Goal: Task Accomplishment & Management: Manage account settings

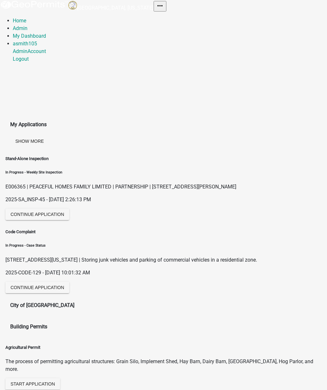
click at [27, 25] on link "Admin" at bounding box center [20, 28] width 15 height 6
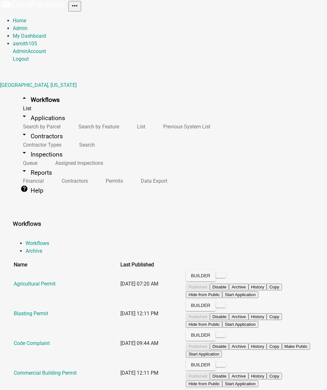
click at [49, 111] on link "arrow_drop_down Applications" at bounding box center [43, 118] width 60 height 15
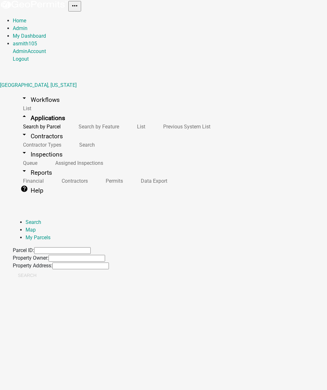
click at [109, 263] on input "Property Address:" at bounding box center [80, 266] width 57 height 7
type input "115 serenity"
click at [42, 270] on button "Search" at bounding box center [27, 276] width 29 height 12
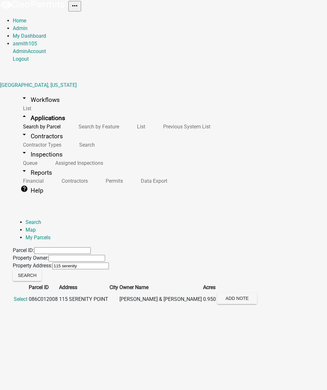
click at [27, 296] on span "Select" at bounding box center [21, 299] width 14 height 6
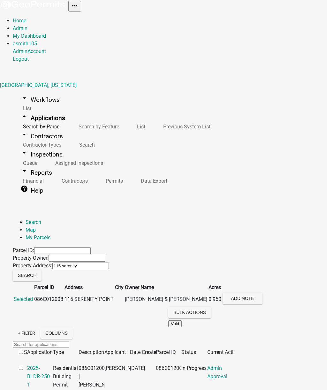
scroll to position [388, 0]
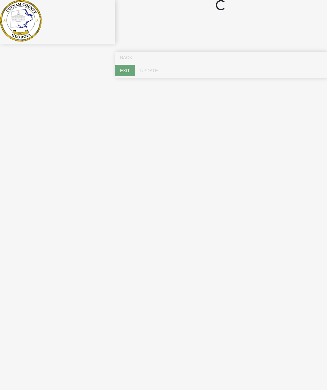
select select "af3c6edf-34d7-49be-824e-99d5d0a3954f"
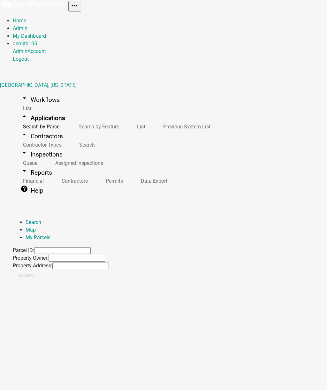
click at [109, 263] on input "Property Address:" at bounding box center [80, 266] width 57 height 7
type input "755 monticello"
click at [42, 270] on button "Search" at bounding box center [27, 276] width 29 height 12
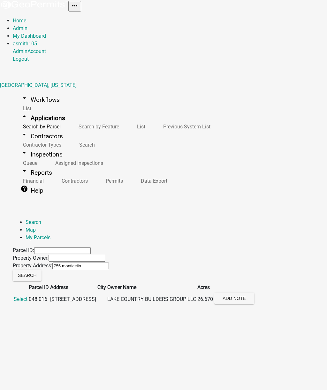
click at [27, 296] on span "Select" at bounding box center [21, 299] width 14 height 6
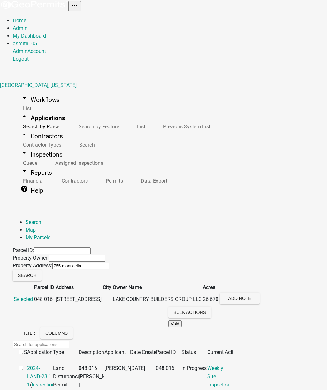
scroll to position [171, 0]
click at [51, 365] on link "2024-LAND-23 1 1" at bounding box center [39, 376] width 24 height 23
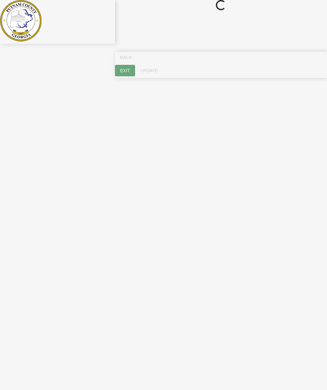
select select "93c72d9c-4ccd-4a4f-9c87-9d2cfc81a2e2"
select select "4c2db1a9-6398-42e1-a920-5225c7eaa966"
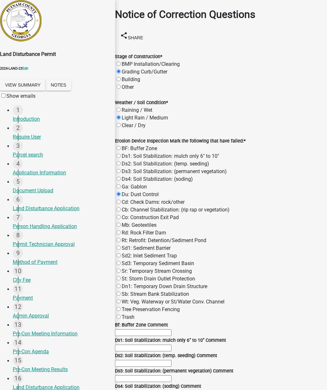
scroll to position [69, 0]
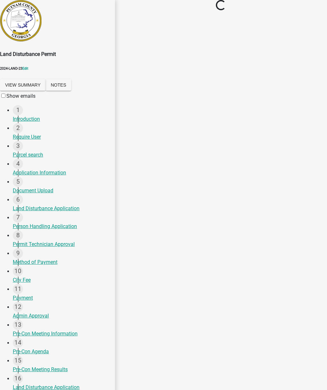
scroll to position [0, 0]
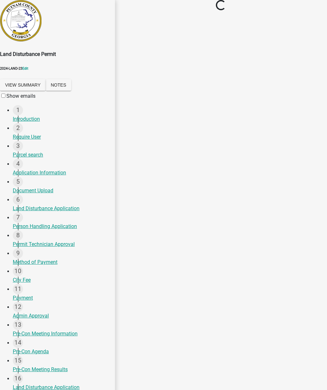
select select "93c72d9c-4ccd-4a4f-9c87-9d2cfc81a2e2"
select select "af3c6edf-34d7-49be-824e-99d5d0a3954f"
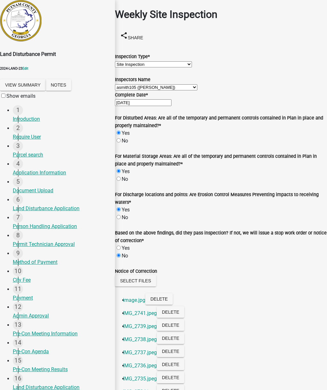
scroll to position [82, 0]
click at [292, 230] on label "Based on the above findings, did they pass inspection? If not, we will issue a …" at bounding box center [221, 236] width 212 height 13
click at [143, 297] on link "image.jpg" at bounding box center [134, 300] width 22 height 6
click at [129, 297] on link "image.jpg" at bounding box center [134, 300] width 22 height 6
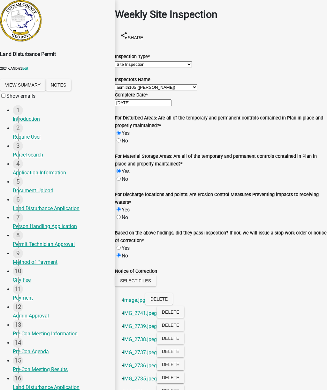
click at [134, 310] on link "IMG_2741.jpeg" at bounding box center [140, 313] width 34 height 6
click at [140, 376] on link "IMG_2735.jpeg" at bounding box center [140, 379] width 34 height 6
click at [135, 389] on link "IMG_2734.jpeg" at bounding box center [140, 392] width 34 height 6
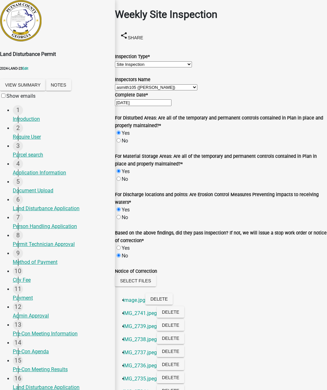
click at [137, 376] on link "IMG_2735.jpeg" at bounding box center [140, 379] width 34 height 6
click at [144, 349] on link "IMG_2737.jpeg" at bounding box center [140, 352] width 34 height 6
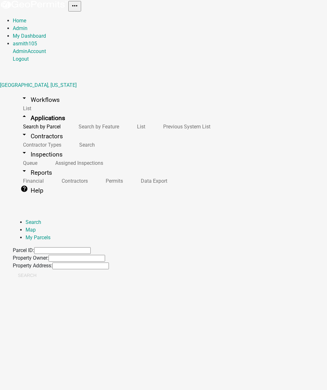
click at [109, 263] on input "Property Address:" at bounding box center [80, 266] width 57 height 7
type input "115 Serenity"
click at [42, 270] on button "Search" at bounding box center [27, 276] width 29 height 12
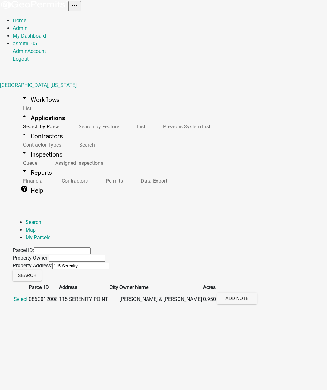
click at [27, 296] on span "Select" at bounding box center [21, 299] width 14 height 6
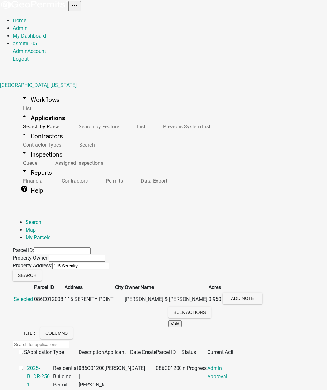
scroll to position [396, 0]
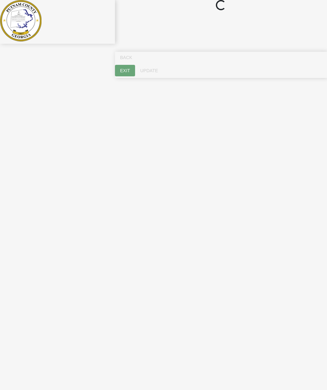
select select "af3c6edf-34d7-49be-824e-99d5d0a3954f"
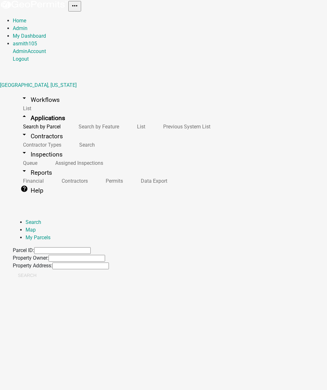
click at [109, 263] on input "Property Address:" at bounding box center [80, 266] width 57 height 7
click at [42, 270] on button "Search" at bounding box center [27, 276] width 29 height 12
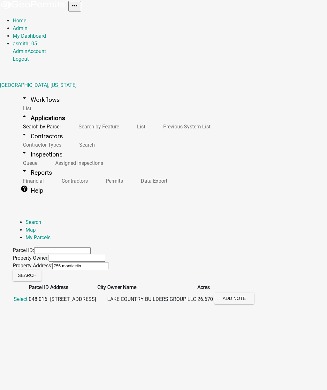
click at [27, 296] on span "Select" at bounding box center [21, 299] width 14 height 6
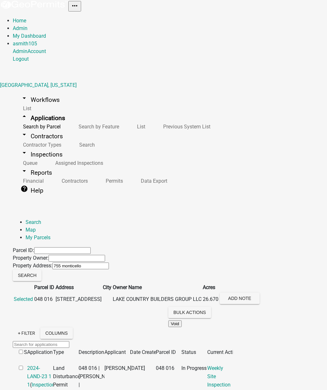
click at [109, 263] on input "755 monticello" at bounding box center [80, 266] width 57 height 7
type input "7"
type input "115 Serenity"
click at [42, 270] on button "Search" at bounding box center [27, 276] width 29 height 12
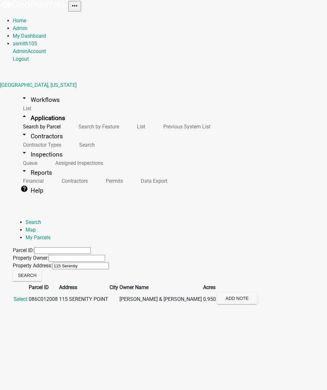
click at [27, 296] on span "Select" at bounding box center [21, 299] width 14 height 6
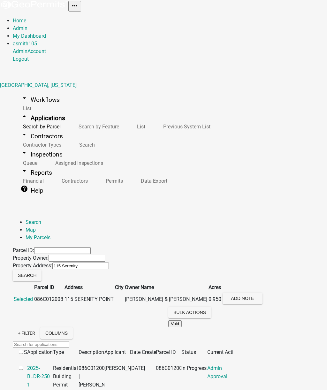
scroll to position [423, 0]
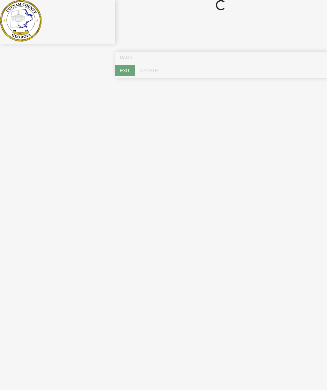
select select "af3c6edf-34d7-49be-824e-99d5d0a3954f"
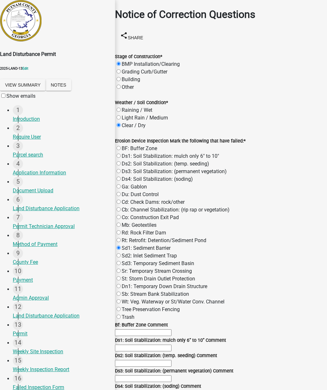
scroll to position [1031, 0]
type textarea "Wrong site"
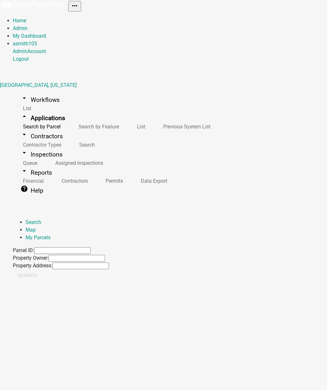
click at [109, 263] on input "Property Address:" at bounding box center [80, 266] width 57 height 7
type input "115 Serenity"
click at [42, 270] on button "Search" at bounding box center [27, 276] width 29 height 12
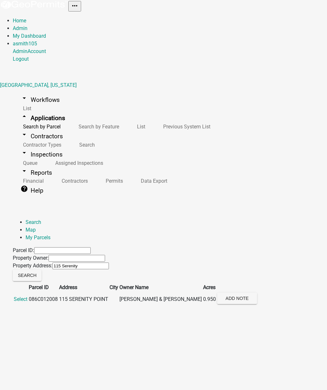
click at [27, 296] on span "Select" at bounding box center [21, 299] width 14 height 6
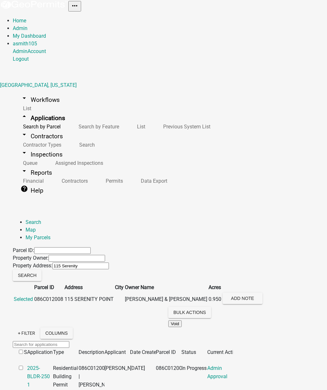
scroll to position [386, 0]
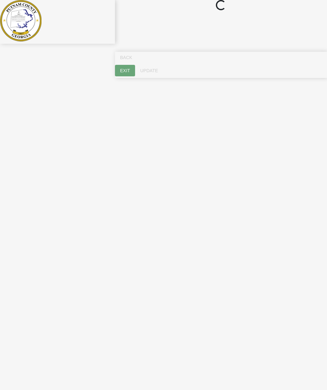
select select "af3c6edf-34d7-49be-824e-99d5d0a3954f"
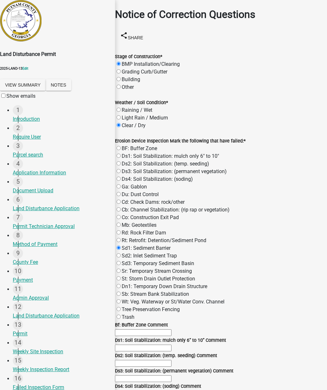
scroll to position [1031, 0]
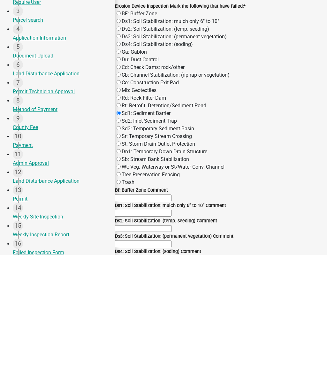
type textarea "Site inspection completed. Silt fence needs to be re-installed and de-mucked. M…"
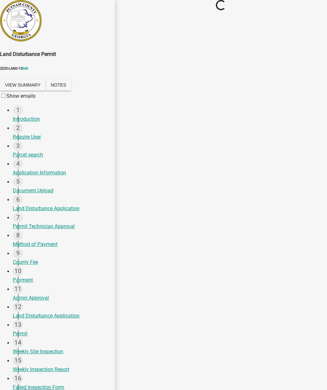
scroll to position [0, 0]
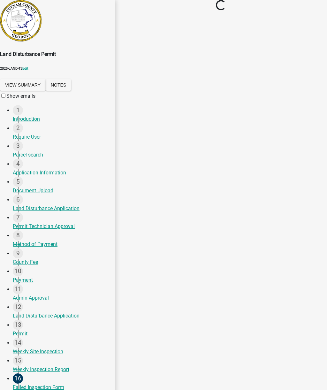
select select "93c72d9c-4ccd-4a4f-9c87-9d2cfc81a2e2"
select select "4c2db1a9-6398-42e1-a920-5225c7eaa966"
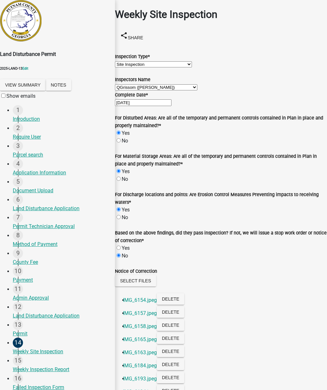
type textarea "Wrong site"
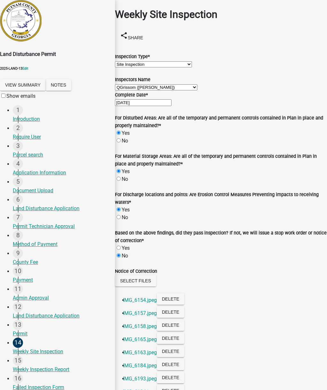
click at [160, 106] on div "[DATE]" at bounding box center [221, 103] width 212 height 8
select select "9"
select select "2025"
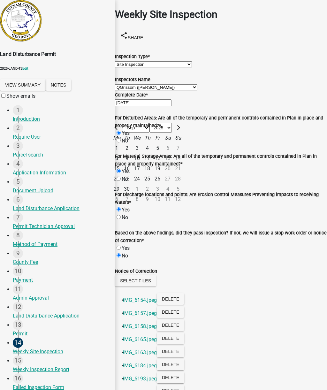
click at [172, 106] on input "[DATE]" at bounding box center [143, 102] width 57 height 7
click at [42, 37] on link at bounding box center [21, 40] width 42 height 6
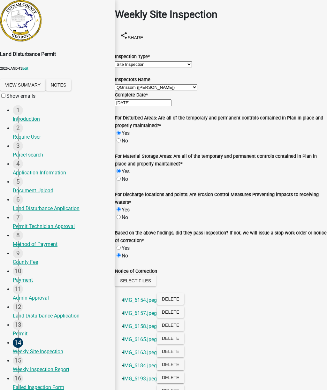
click at [197, 90] on select "Select Item... mrivera ([PERSON_NAME]) [PERSON_NAME] ([PERSON_NAME] ([PERSON_NA…" at bounding box center [156, 87] width 82 height 6
click at [184, 305] on button "Delete" at bounding box center [170, 299] width 27 height 12
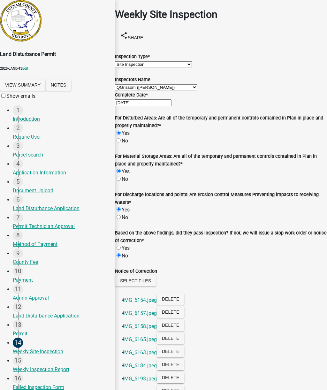
click at [184, 305] on button "Delete" at bounding box center [170, 299] width 27 height 12
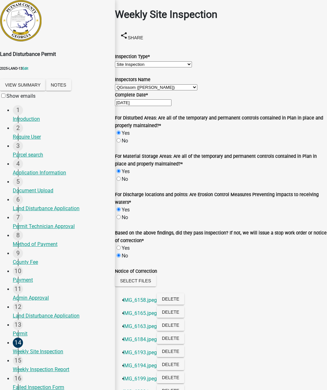
click at [184, 305] on button "Delete" at bounding box center [170, 299] width 27 height 12
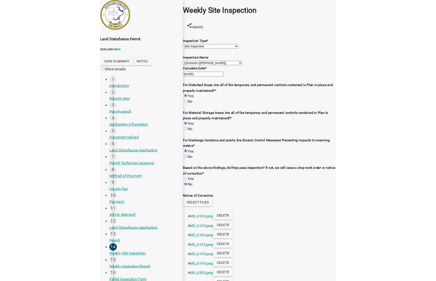
scroll to position [0, 0]
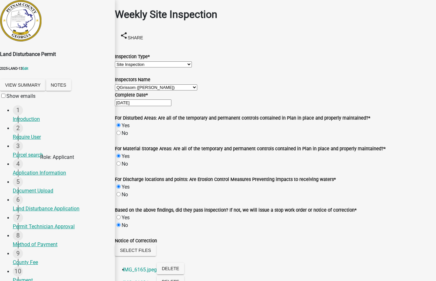
click at [13, 168] on link "4 Application Information" at bounding box center [64, 168] width 102 height 18
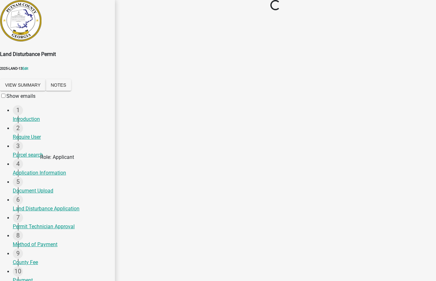
select select "34fe85c2-5f76-4343-b6bb-8ca387e0bed7"
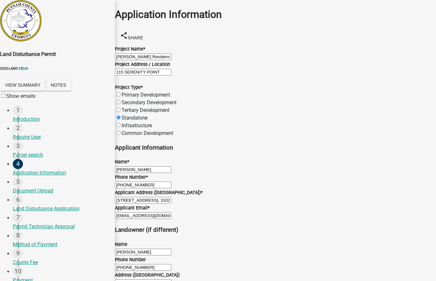
scroll to position [250, 0]
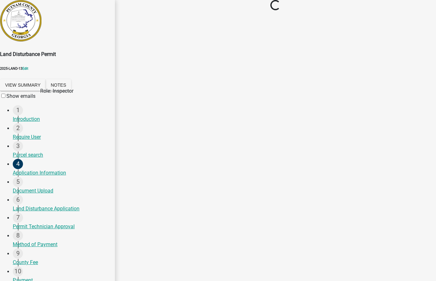
select select "af3c6edf-34d7-49be-824e-99d5d0a3954f"
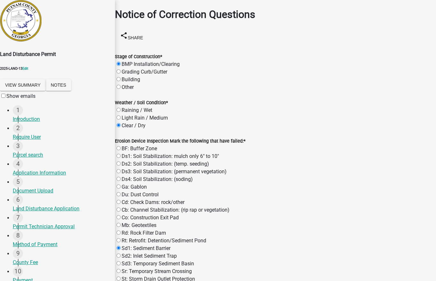
type textarea "Wrong site"
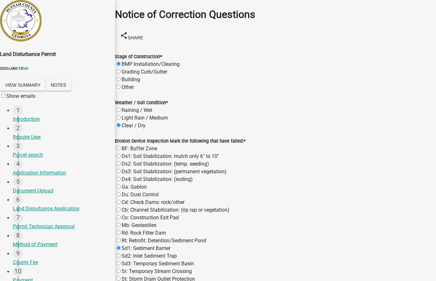
scroll to position [0, 0]
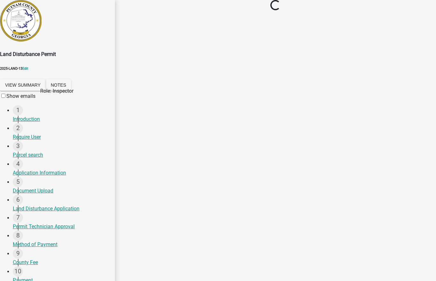
select select "af3c6edf-34d7-49be-824e-99d5d0a3954f"
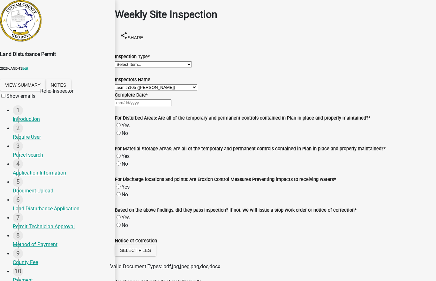
scroll to position [309, 0]
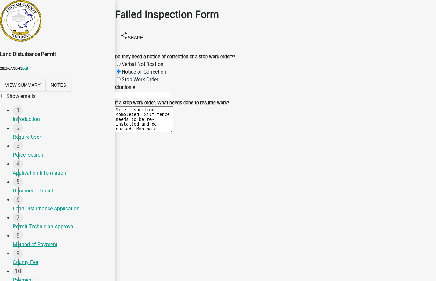
scroll to position [213, 0]
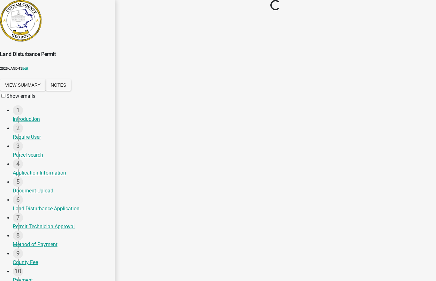
select select "93c72d9c-4ccd-4a4f-9c87-9d2cfc81a2e2"
select select "4c2db1a9-6398-42e1-a920-5225c7eaa966"
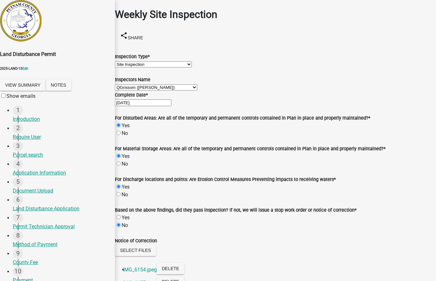
scroll to position [0, 0]
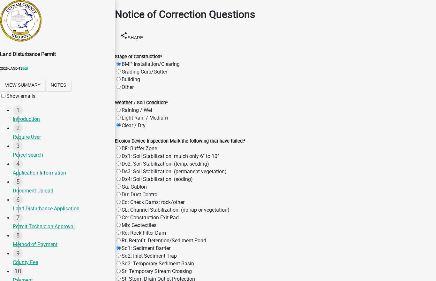
click at [32, 81] on button "View Summary" at bounding box center [23, 85] width 46 height 12
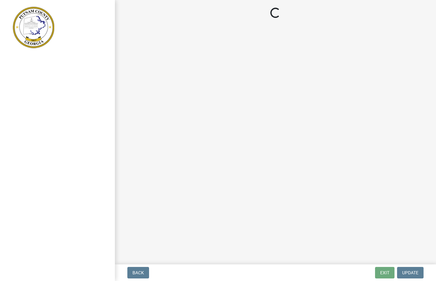
select select "af3c6edf-34d7-49be-824e-99d5d0a3954f"
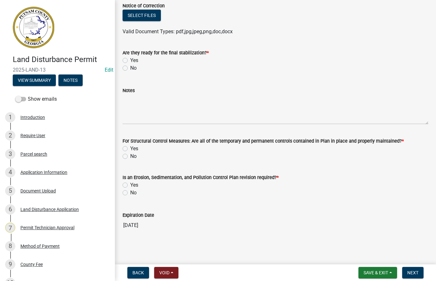
scroll to position [309, 0]
click at [133, 273] on span "Back" at bounding box center [139, 272] width 12 height 5
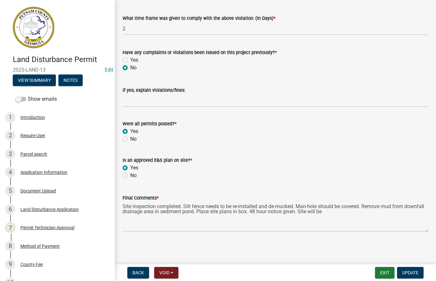
scroll to position [1125, 0]
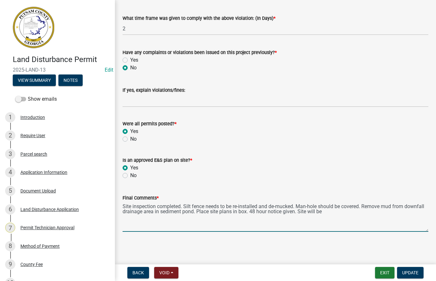
click at [338, 215] on textarea "Site inspection completed. Silt fence needs to be re-installed and de-mucked. M…" at bounding box center [276, 217] width 306 height 30
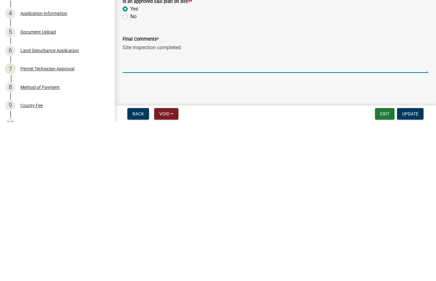
type textarea "Site"
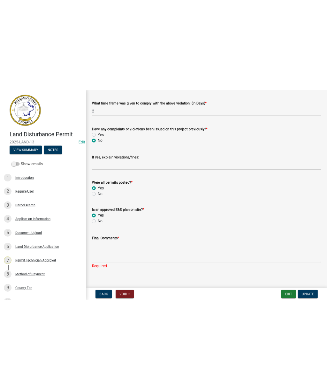
scroll to position [1015, 0]
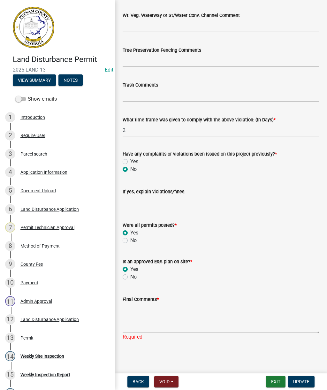
click at [47, 280] on div "Weekly Site Inspection" at bounding box center [42, 356] width 44 height 4
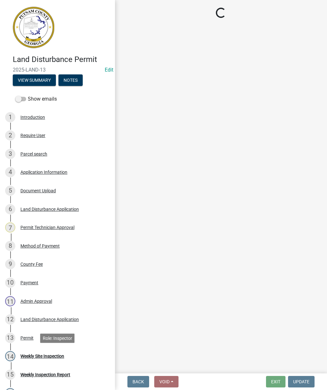
select select "af3c6edf-34d7-49be-824e-99d5d0a3954f"
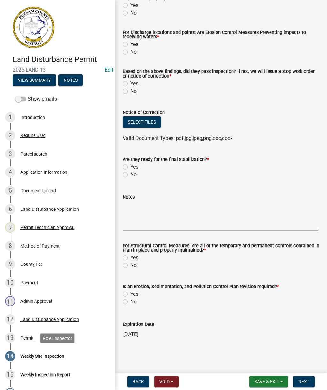
scroll to position [169, 0]
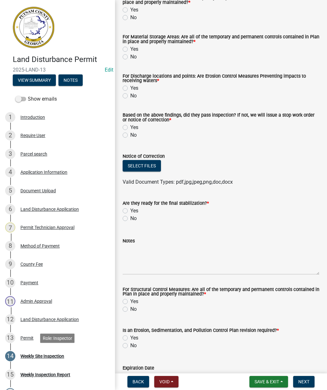
click at [137, 280] on span "Back" at bounding box center [139, 381] width 12 height 5
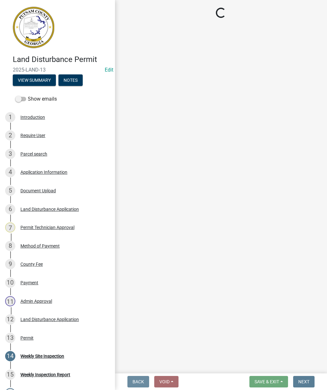
scroll to position [0, 0]
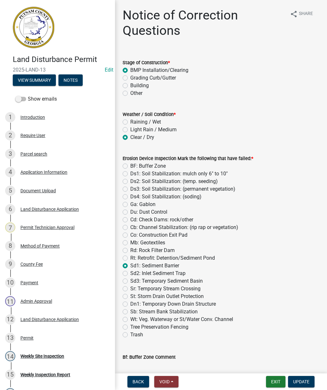
click at [165, 280] on span "Void" at bounding box center [164, 381] width 10 height 5
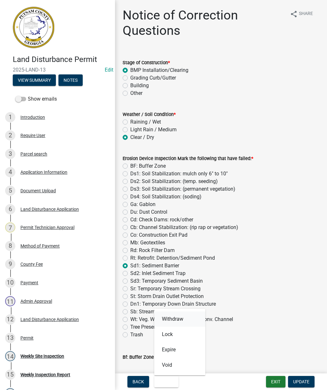
click at [176, 280] on button "Withdraw" at bounding box center [179, 318] width 51 height 15
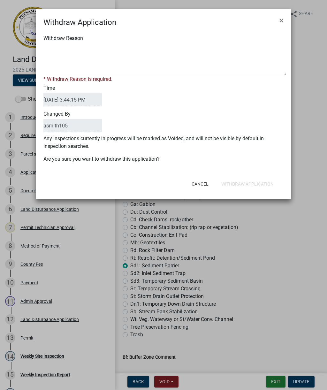
click at [284, 23] on button "×" at bounding box center [281, 21] width 14 height 18
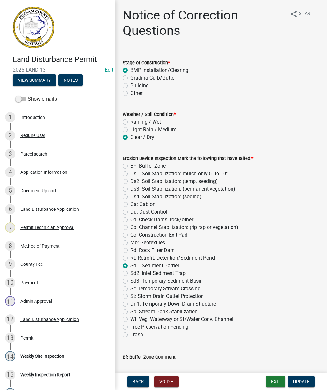
click at [139, 280] on span "Back" at bounding box center [139, 381] width 12 height 5
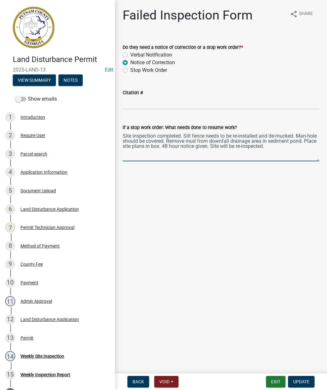
click at [281, 149] on textarea "Site inspection completed. Silt fence needs to be re-installed and de-mucked. M…" at bounding box center [221, 146] width 197 height 30
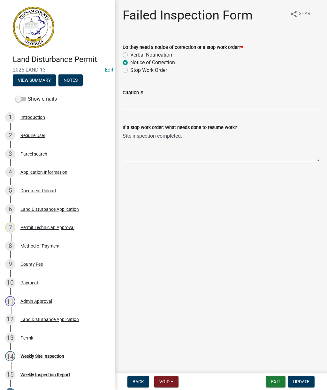
type textarea "Site"
click at [138, 280] on span "Back" at bounding box center [139, 381] width 12 height 5
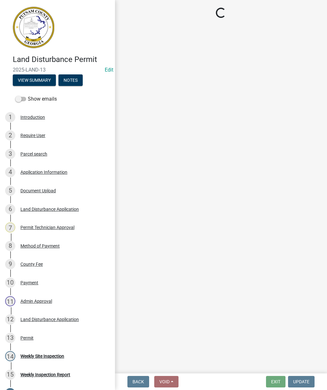
select select "93c72d9c-4ccd-4a4f-9c87-9d2cfc81a2e2"
select select "4c2db1a9-6398-42e1-a920-5225c7eaa966"
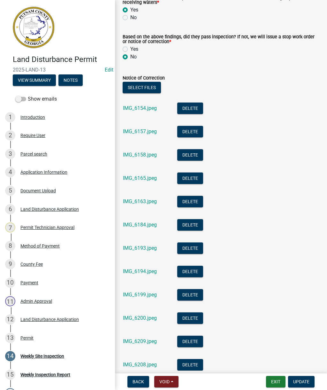
scroll to position [240, 0]
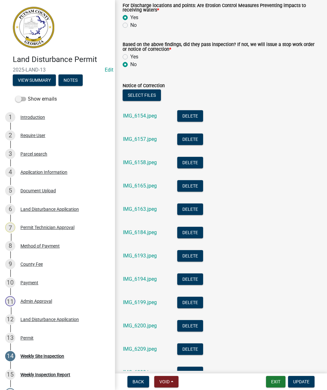
click at [190, 119] on button "Delete" at bounding box center [190, 116] width 26 height 12
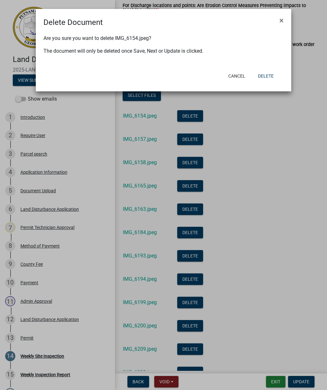
click at [265, 74] on button "Delete" at bounding box center [266, 76] width 26 height 12
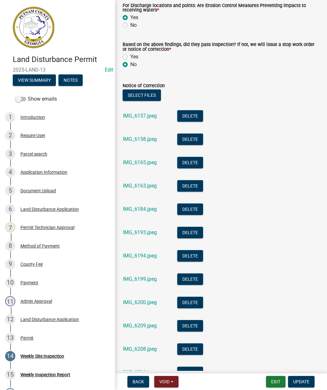
click at [189, 116] on button "Delete" at bounding box center [190, 116] width 26 height 12
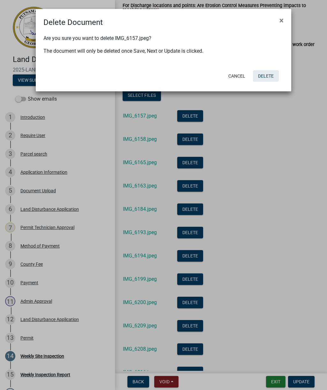
click at [266, 75] on button "Delete" at bounding box center [266, 76] width 26 height 12
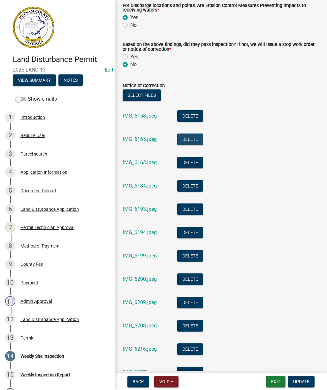
click at [190, 140] on button "Delete" at bounding box center [190, 140] width 26 height 12
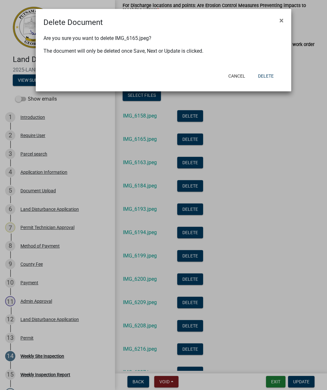
click at [268, 77] on button "Delete" at bounding box center [266, 76] width 26 height 12
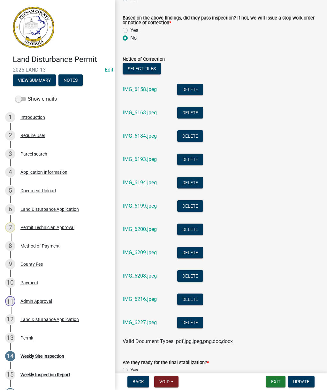
scroll to position [324, 0]
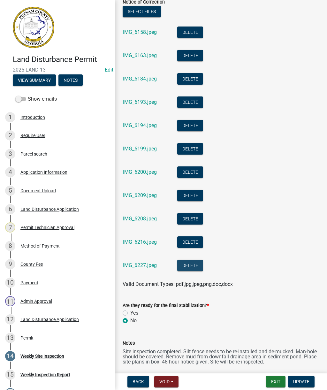
click at [190, 265] on button "Delete" at bounding box center [190, 266] width 26 height 12
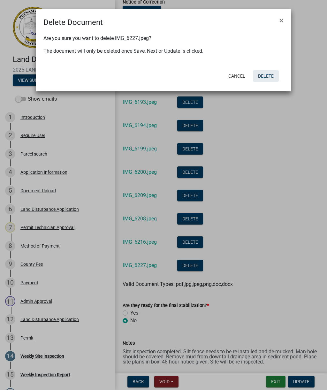
click at [270, 72] on button "Delete" at bounding box center [266, 76] width 26 height 12
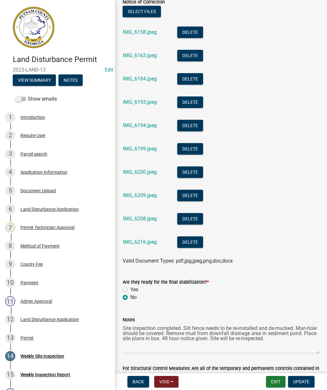
click at [189, 242] on button "Delete" at bounding box center [190, 242] width 26 height 12
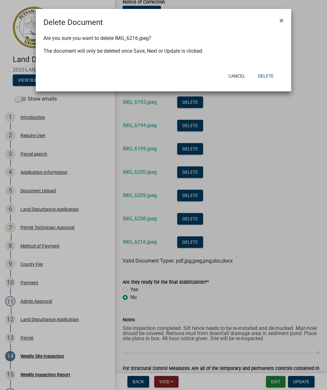
click at [267, 75] on button "Delete" at bounding box center [266, 76] width 26 height 12
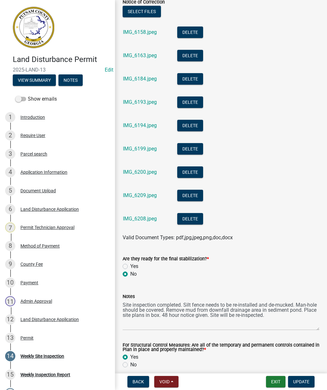
click at [194, 220] on button "Delete" at bounding box center [190, 219] width 26 height 12
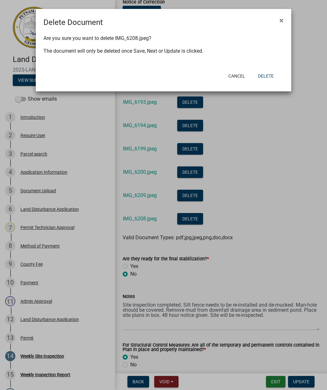
click at [273, 66] on div "Are you sure you want to delete IMG_6208.jpeg? The document will only be delete…" at bounding box center [164, 48] width 256 height 40
click at [267, 73] on button "Delete" at bounding box center [266, 76] width 26 height 12
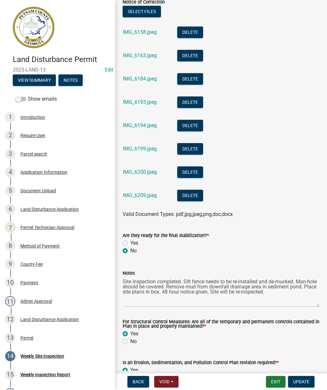
click at [198, 196] on button "Delete" at bounding box center [190, 196] width 26 height 12
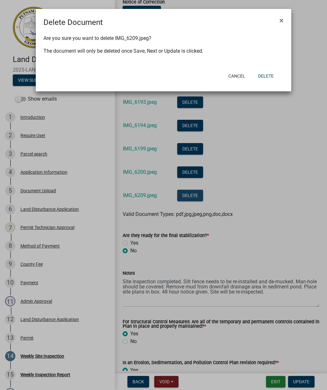
click at [267, 74] on button "Delete" at bounding box center [266, 76] width 26 height 12
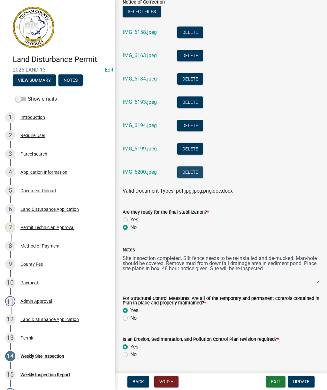
click at [192, 172] on button "Delete" at bounding box center [190, 172] width 26 height 12
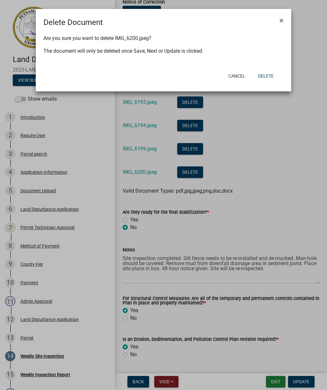
click at [268, 74] on button "Delete" at bounding box center [266, 76] width 26 height 12
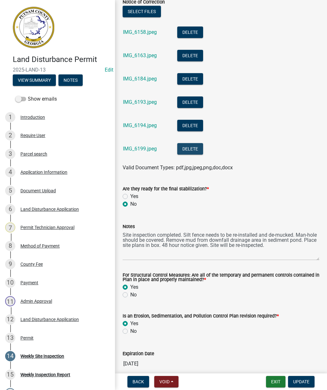
click at [197, 150] on button "Delete" at bounding box center [190, 149] width 26 height 12
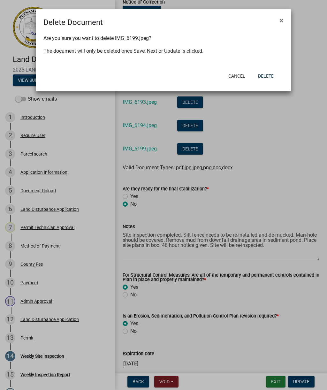
click at [265, 75] on button "Delete" at bounding box center [266, 76] width 26 height 12
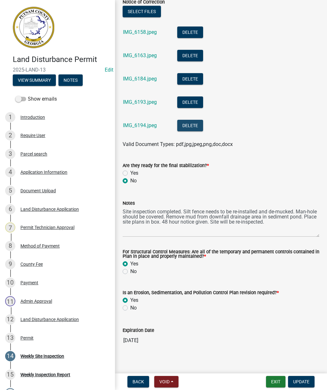
click at [196, 123] on button "Delete" at bounding box center [190, 126] width 26 height 12
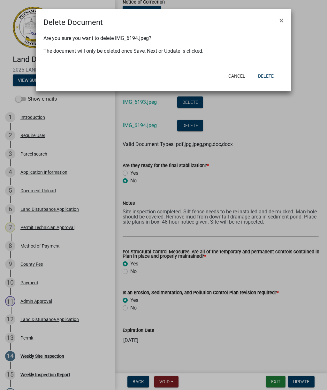
click at [268, 77] on button "Delete" at bounding box center [266, 76] width 26 height 12
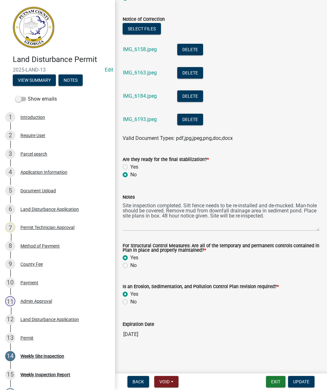
scroll to position [307, 0]
click at [195, 115] on button "Delete" at bounding box center [190, 120] width 26 height 12
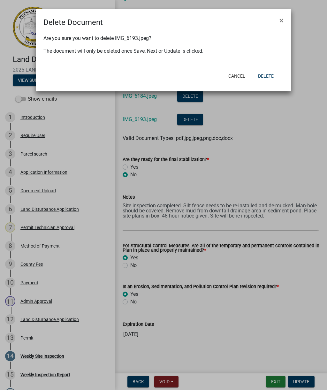
click at [266, 76] on button "Delete" at bounding box center [266, 76] width 26 height 12
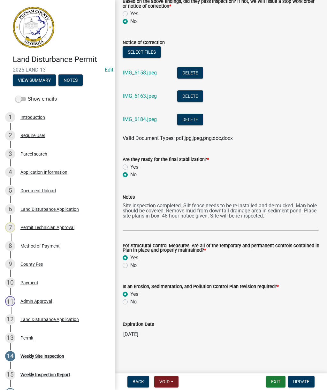
click at [192, 116] on button "Delete" at bounding box center [190, 120] width 26 height 12
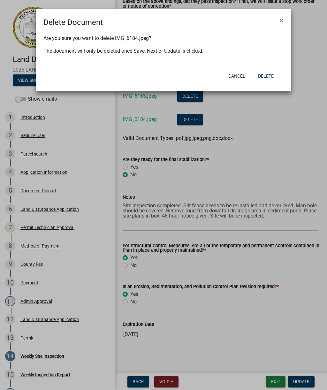
click at [264, 78] on button "Delete" at bounding box center [266, 76] width 26 height 12
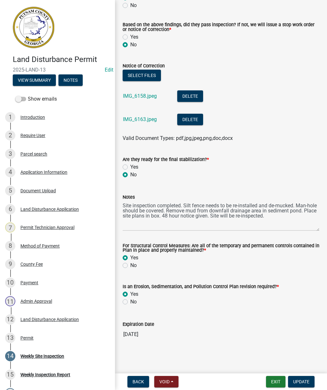
click at [188, 122] on button "Delete" at bounding box center [190, 120] width 26 height 12
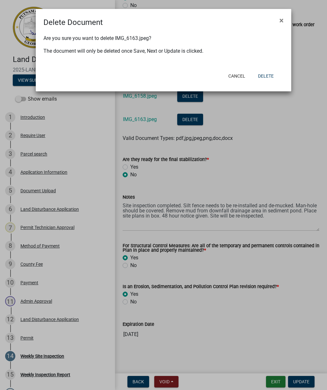
click at [264, 79] on button "Delete" at bounding box center [266, 76] width 26 height 12
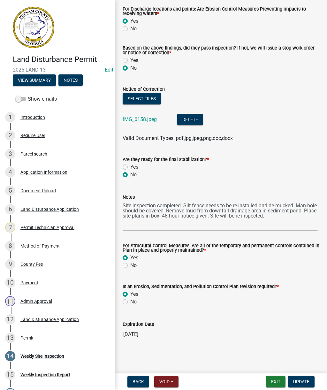
scroll to position [237, 0]
click at [192, 122] on button "Delete" at bounding box center [190, 120] width 26 height 12
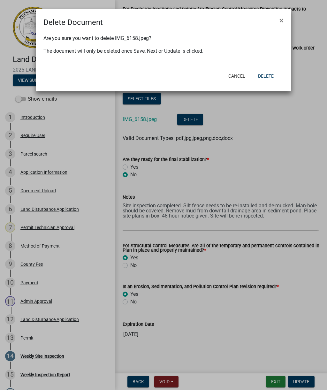
click at [266, 76] on button "Delete" at bounding box center [266, 76] width 26 height 12
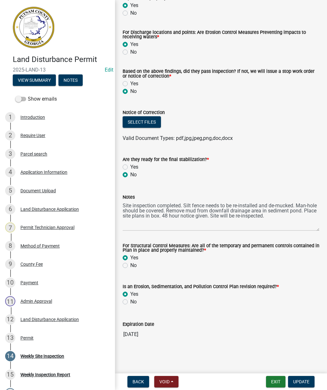
scroll to position [214, 0]
click at [276, 218] on textarea "Site inspection completed. Silt fence needs to be re-installed and de-mucked. M…" at bounding box center [221, 216] width 197 height 30
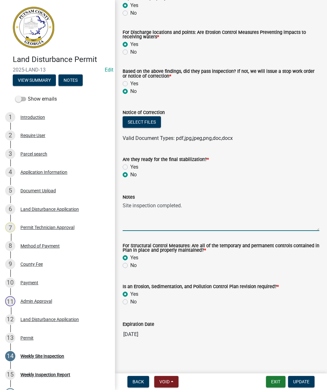
type textarea "Site"
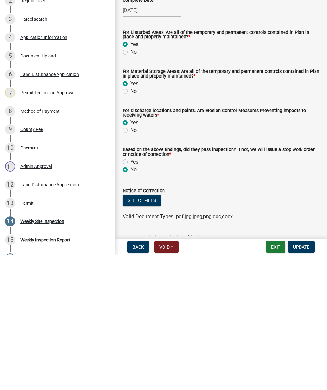
scroll to position [0, 0]
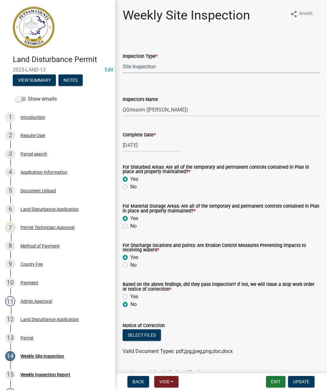
click at [190, 65] on select "Select Item... Site Inspection Initial Inspection Within 24 hours of a 0.5" sto…" at bounding box center [221, 66] width 197 height 13
click at [223, 110] on select "Select Item... mrivera ([PERSON_NAME]) [PERSON_NAME] ([PERSON_NAME] ([PERSON_NA…" at bounding box center [221, 109] width 197 height 13
click at [223, 111] on select "Select Item... mrivera ([PERSON_NAME]) [PERSON_NAME] ([PERSON_NAME] ([PERSON_NA…" at bounding box center [221, 109] width 197 height 13
click at [168, 148] on div "[DATE]" at bounding box center [152, 145] width 58 height 13
select select "9"
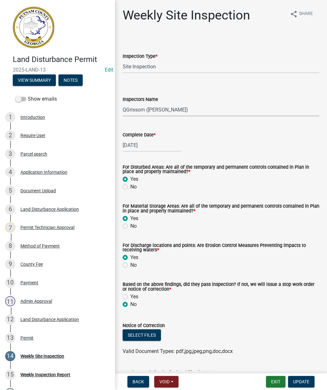
select select "2025"
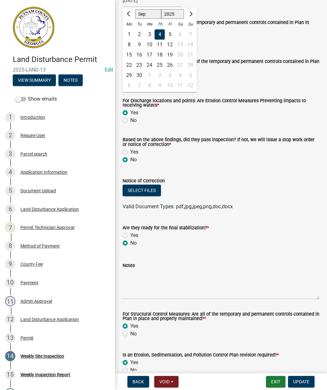
scroll to position [145, 0]
click at [168, 280] on span "Void" at bounding box center [164, 381] width 10 height 5
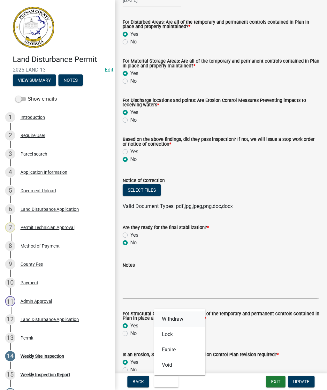
click at [180, 280] on button "Withdraw" at bounding box center [179, 318] width 51 height 15
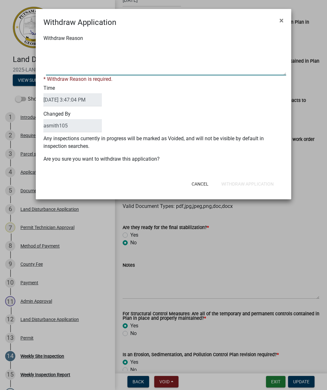
click at [70, 68] on textarea "Withdraw Reason" at bounding box center [166, 59] width 240 height 32
type textarea "Wrong site"
click at [255, 185] on form "Withdraw Application × Withdraw Reason * Withdraw Reason is required. Time [DAT…" at bounding box center [164, 101] width 256 height 185
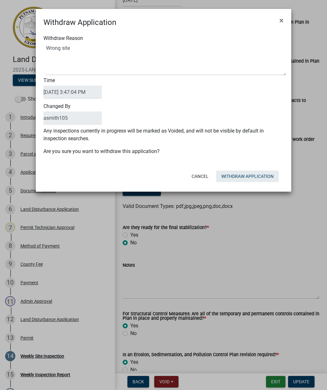
click at [239, 177] on button "Withdraw Application" at bounding box center [247, 177] width 63 height 12
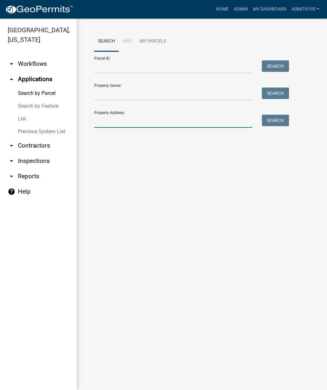
click at [124, 126] on input "Property Address:" at bounding box center [173, 121] width 158 height 13
type input "115 Serenity"
click at [279, 117] on button "Search" at bounding box center [275, 121] width 27 height 12
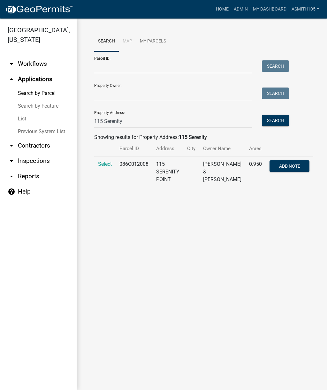
click at [103, 166] on span "Select" at bounding box center [105, 164] width 14 height 6
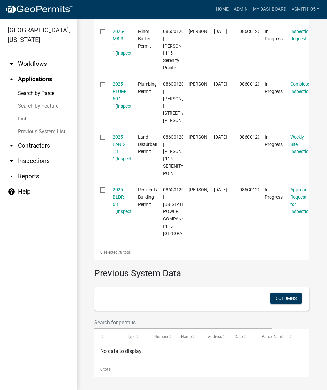
scroll to position [504, 0]
click at [117, 161] on link "2025-LAND-13 1 1" at bounding box center [119, 147] width 13 height 27
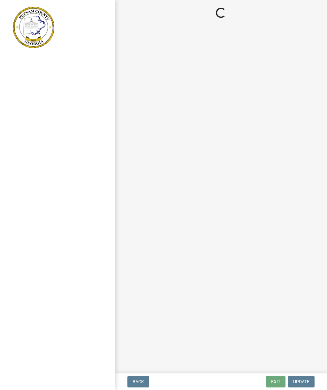
select select "af3c6edf-34d7-49be-824e-99d5d0a3954f"
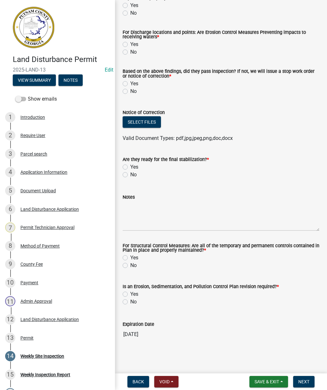
scroll to position [214, 0]
